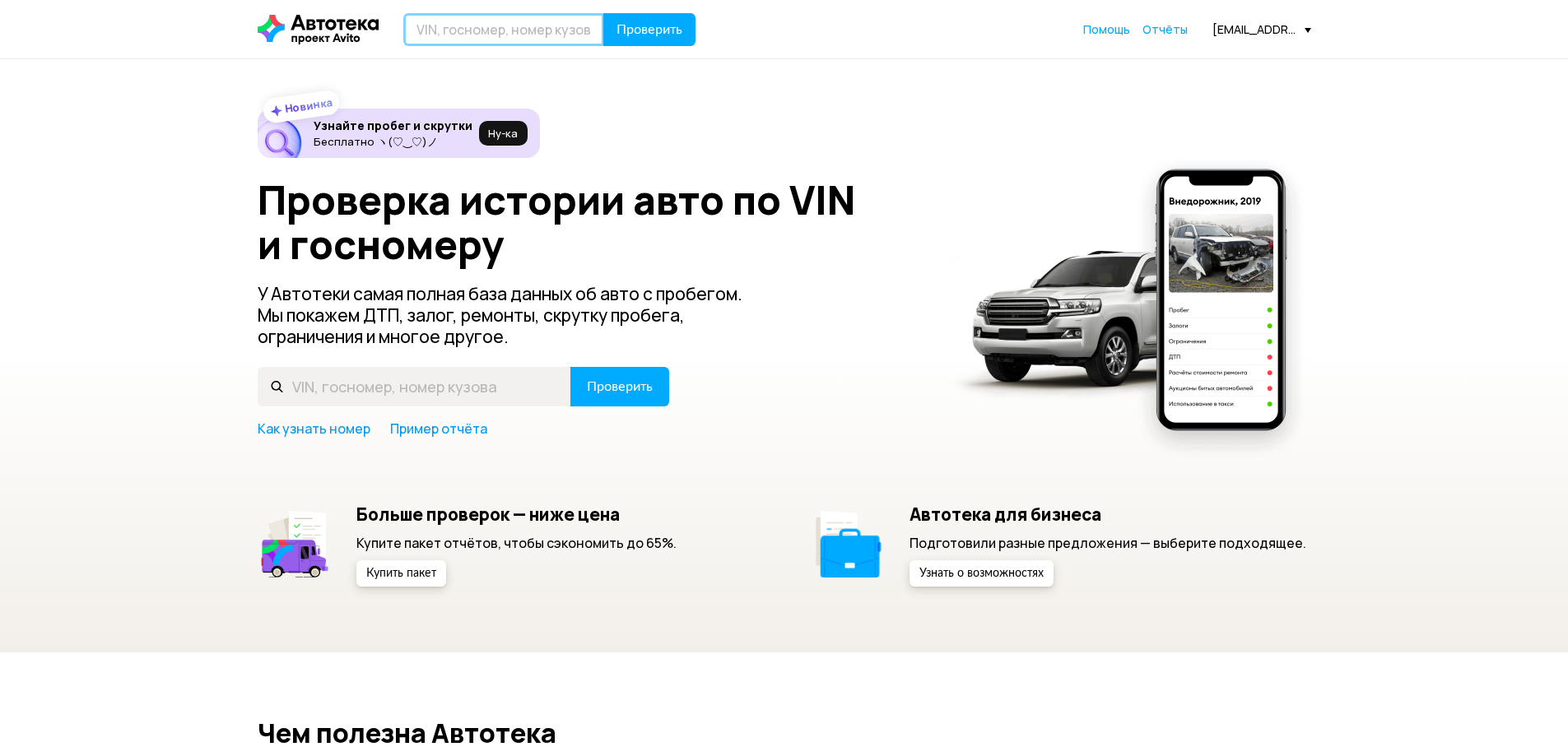
click at [478, 38] on input "text" at bounding box center [503, 29] width 201 height 33
type input "М391КЕ777"
click at [603, 13] on button "Проверить" at bounding box center [649, 29] width 92 height 33
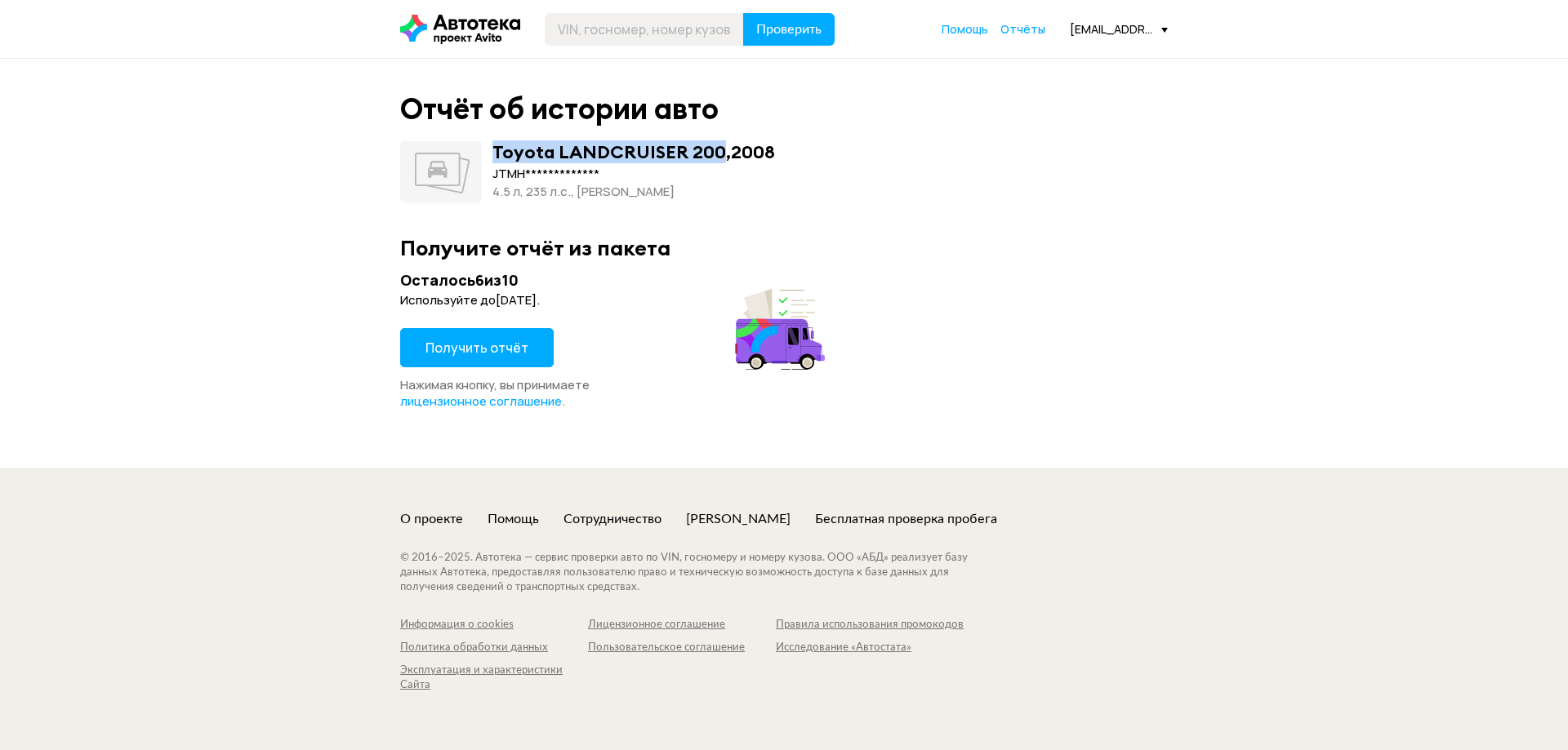
drag, startPoint x: 506, startPoint y: 152, endPoint x: 714, endPoint y: 148, distance: 208.0
click at [714, 148] on div "Toyota LANDCRUISER 200 , 2008" at bounding box center [633, 152] width 282 height 21
copy div "Toyota LANDCRUISER 200"
click at [996, 177] on div "**********" at bounding box center [783, 172] width 767 height 61
